Goal: Task Accomplishment & Management: Manage account settings

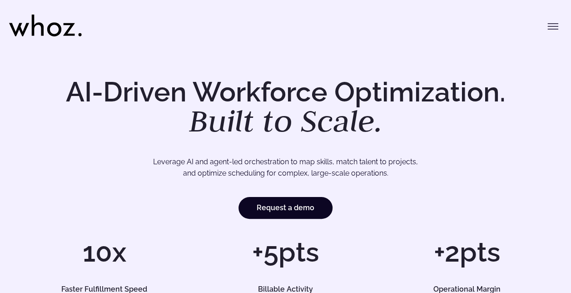
click at [551, 25] on icon "Toggle menu" at bounding box center [552, 26] width 11 height 11
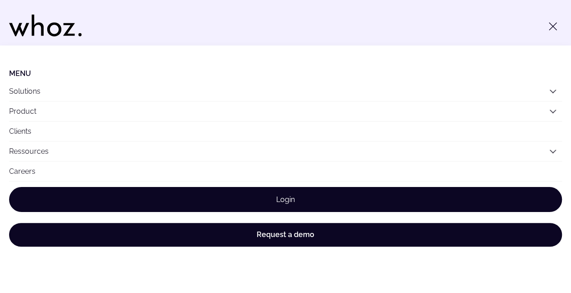
click at [363, 192] on link "Login" at bounding box center [285, 199] width 553 height 25
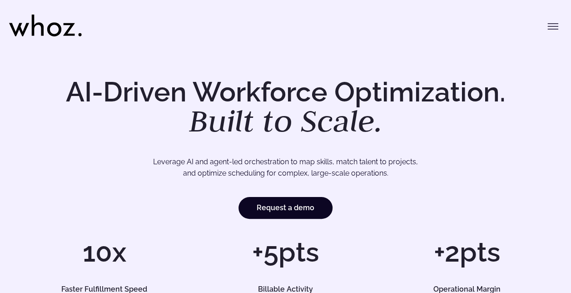
click at [547, 21] on icon "Toggle menu" at bounding box center [552, 26] width 11 height 11
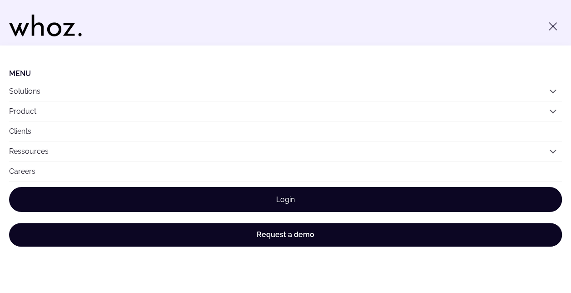
click at [263, 195] on link "Login" at bounding box center [285, 199] width 553 height 25
